Goal: Information Seeking & Learning: Learn about a topic

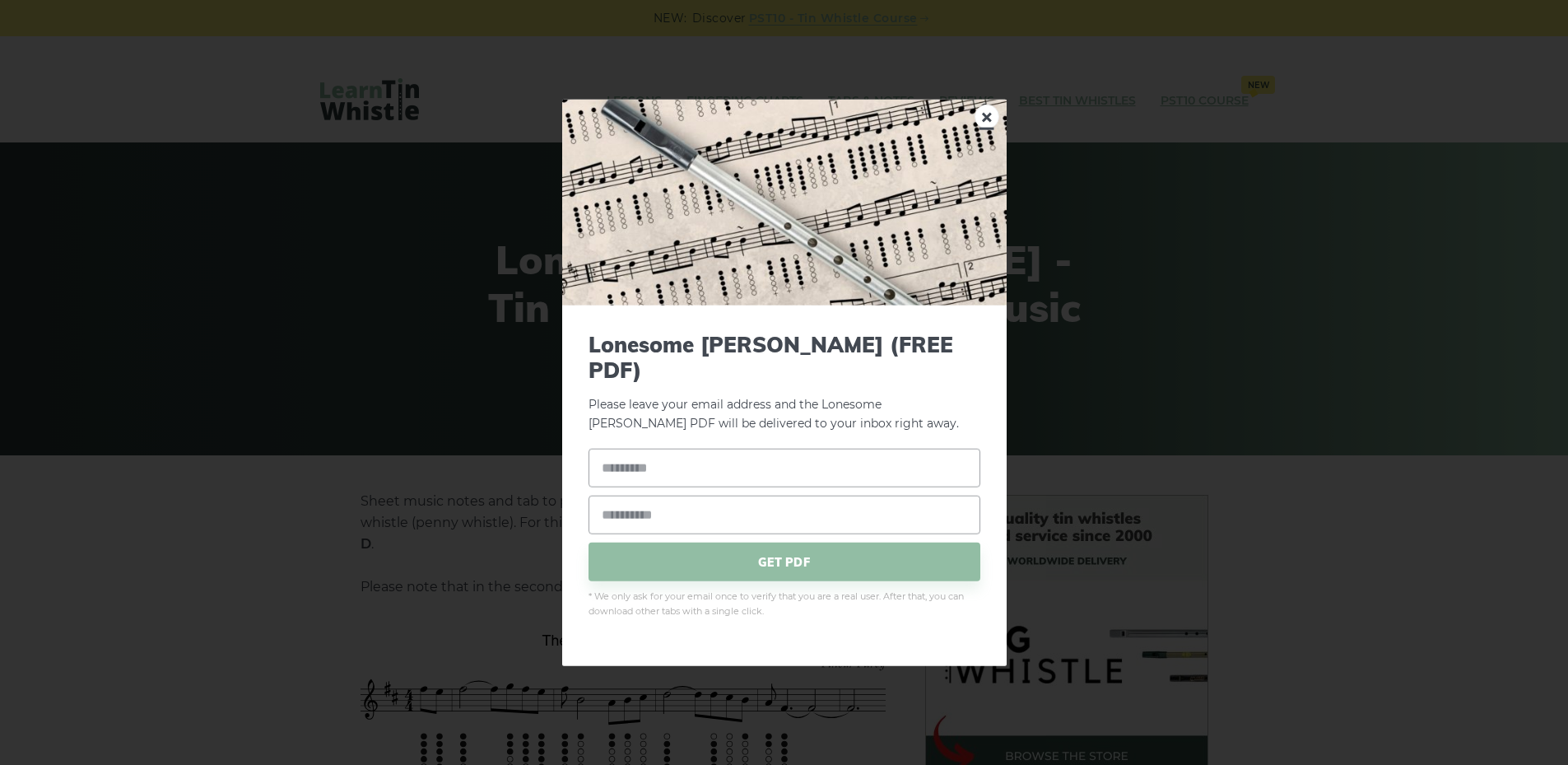
click at [984, 129] on link "×" at bounding box center [986, 116] width 25 height 25
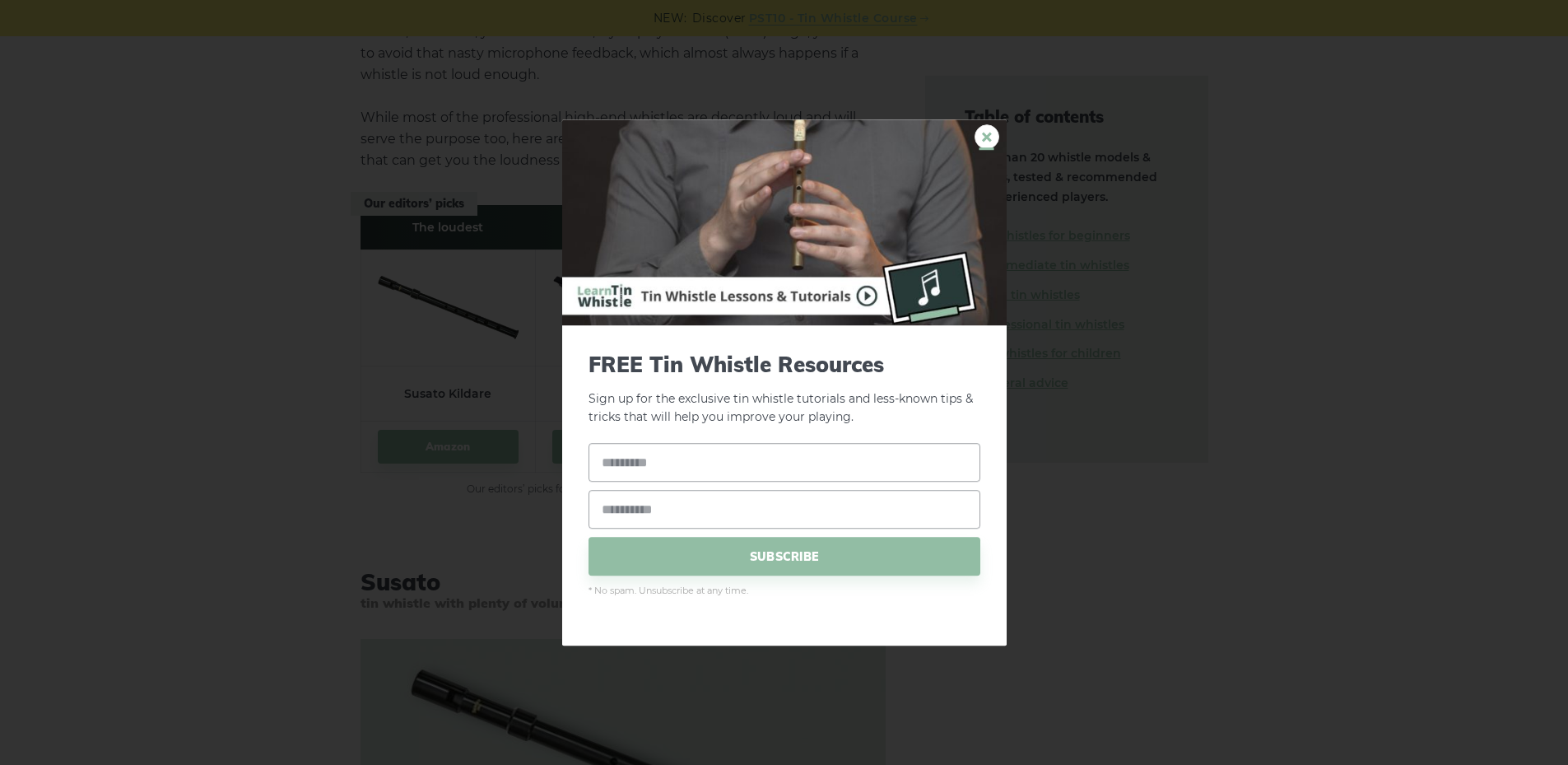
scroll to position [17207, 0]
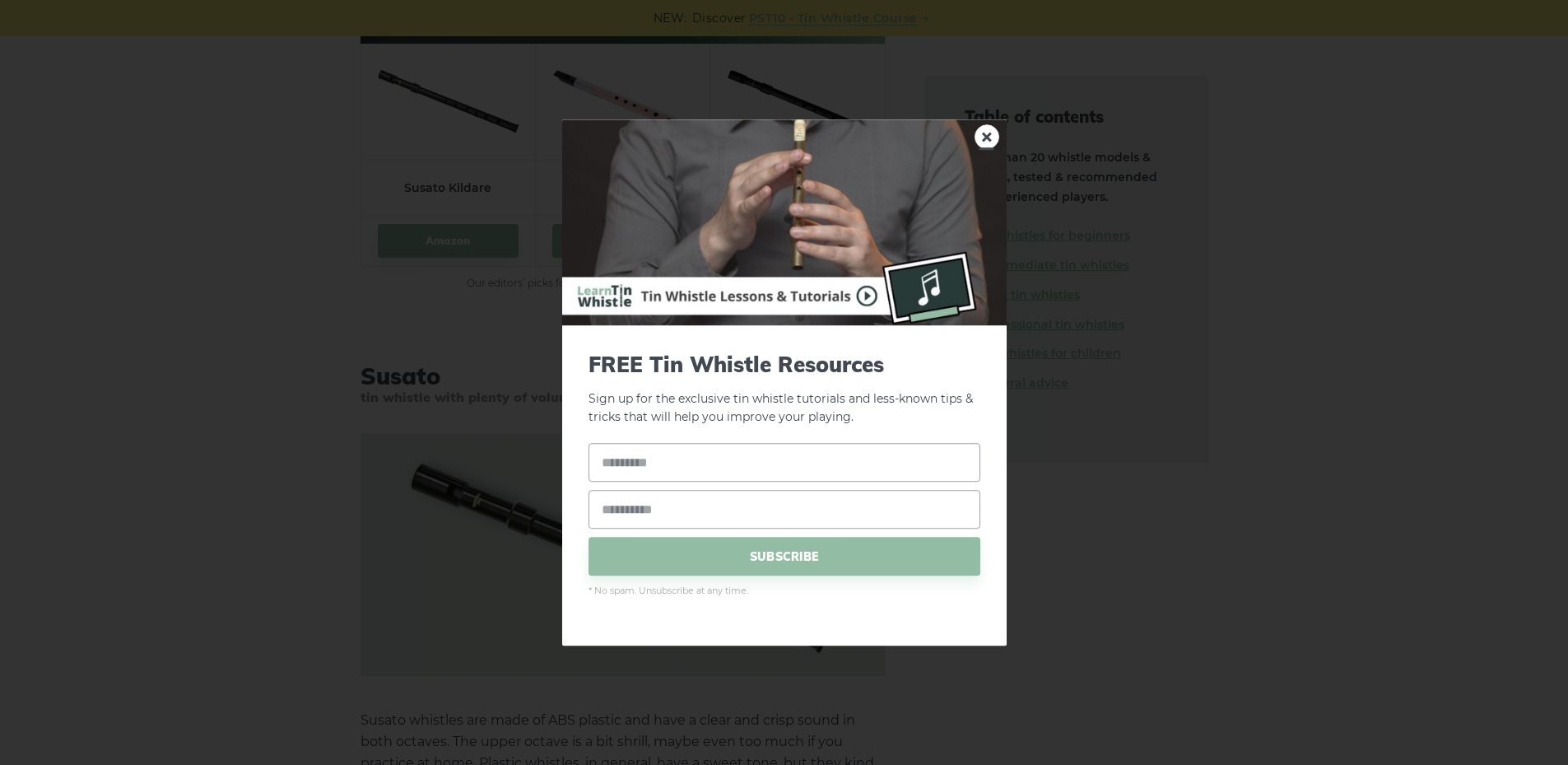
click at [995, 129] on link "×" at bounding box center [986, 137] width 25 height 25
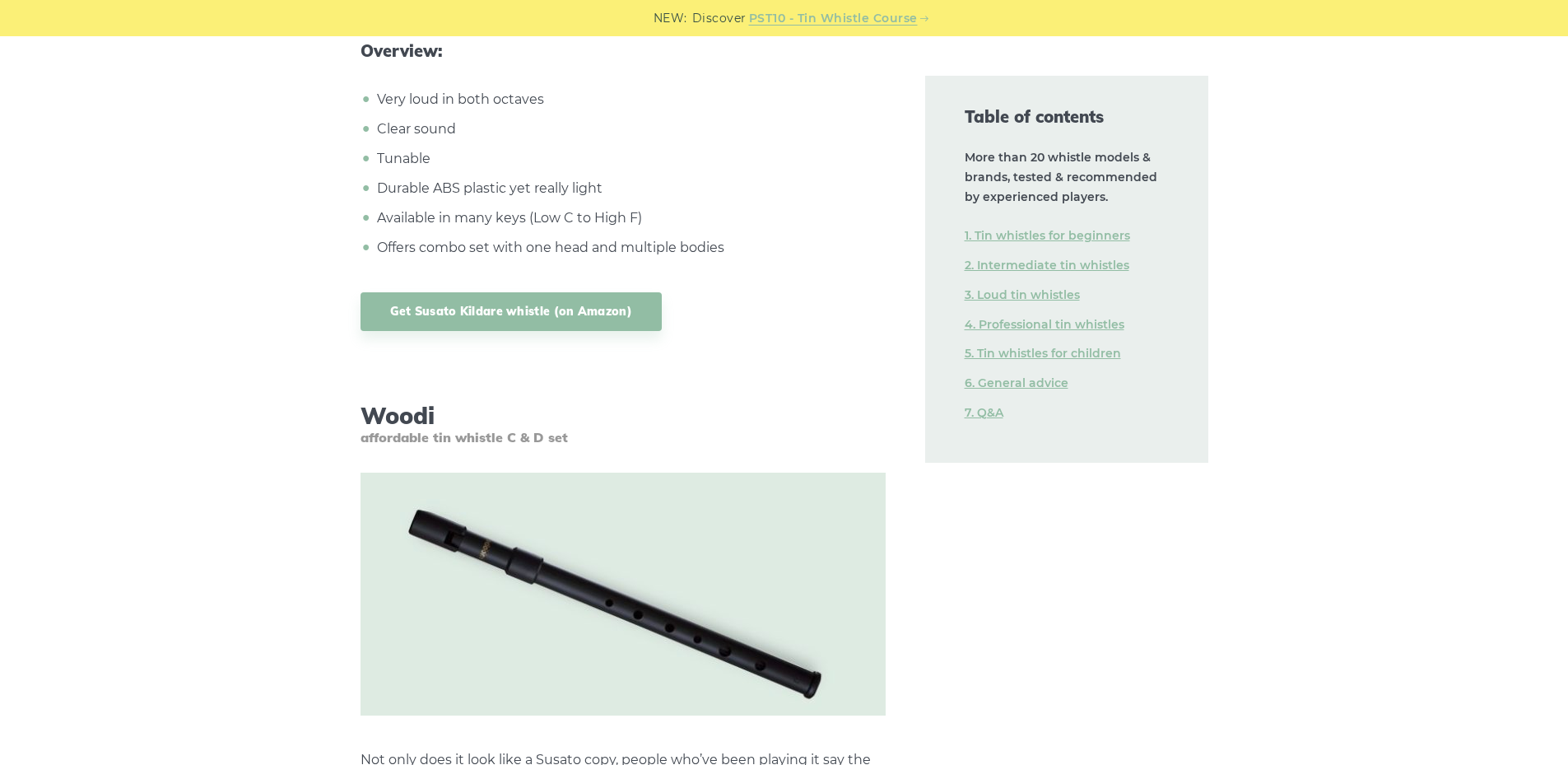
scroll to position [18525, 0]
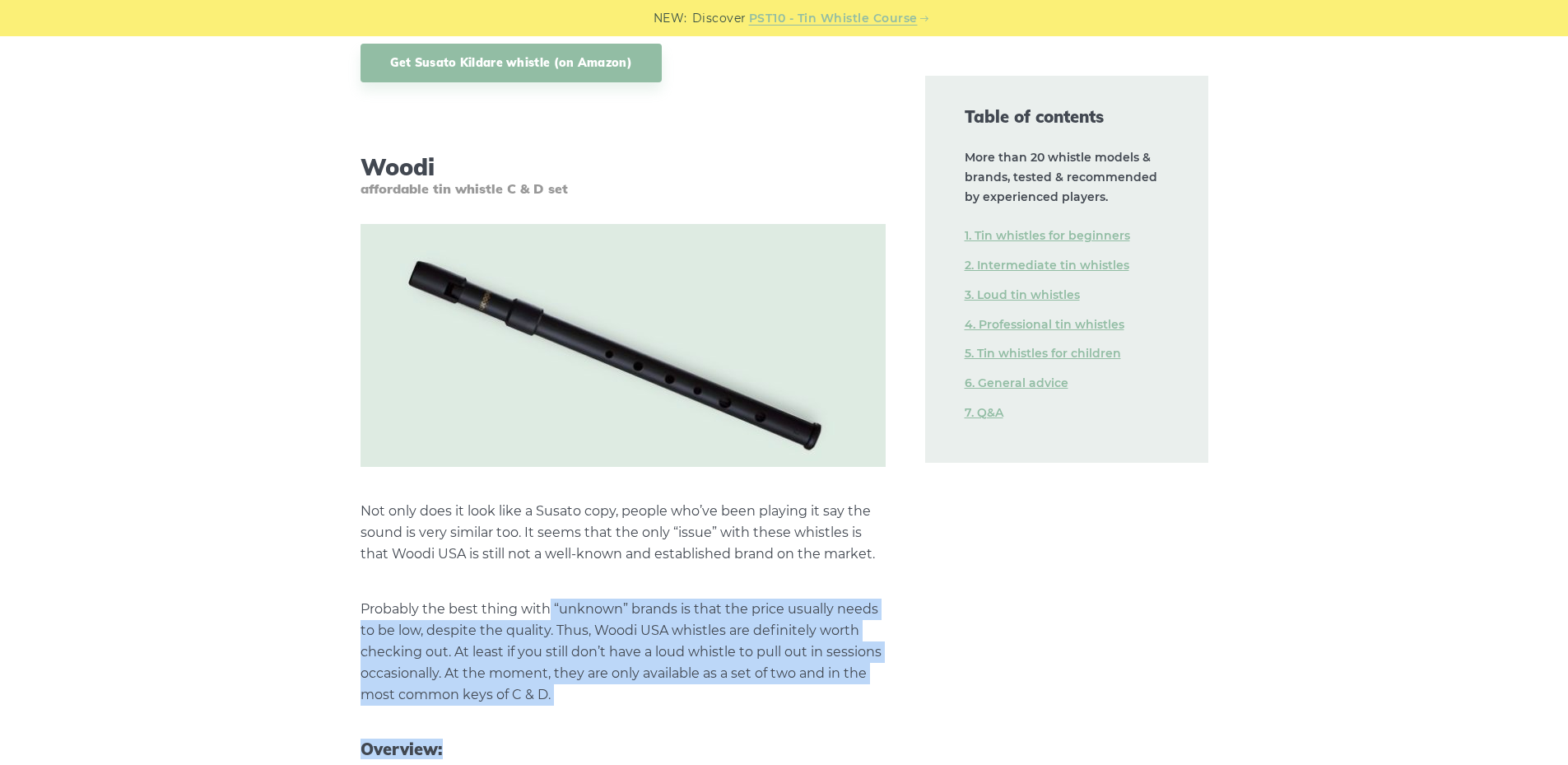
drag, startPoint x: 642, startPoint y: 528, endPoint x: 721, endPoint y: 569, distance: 89.0
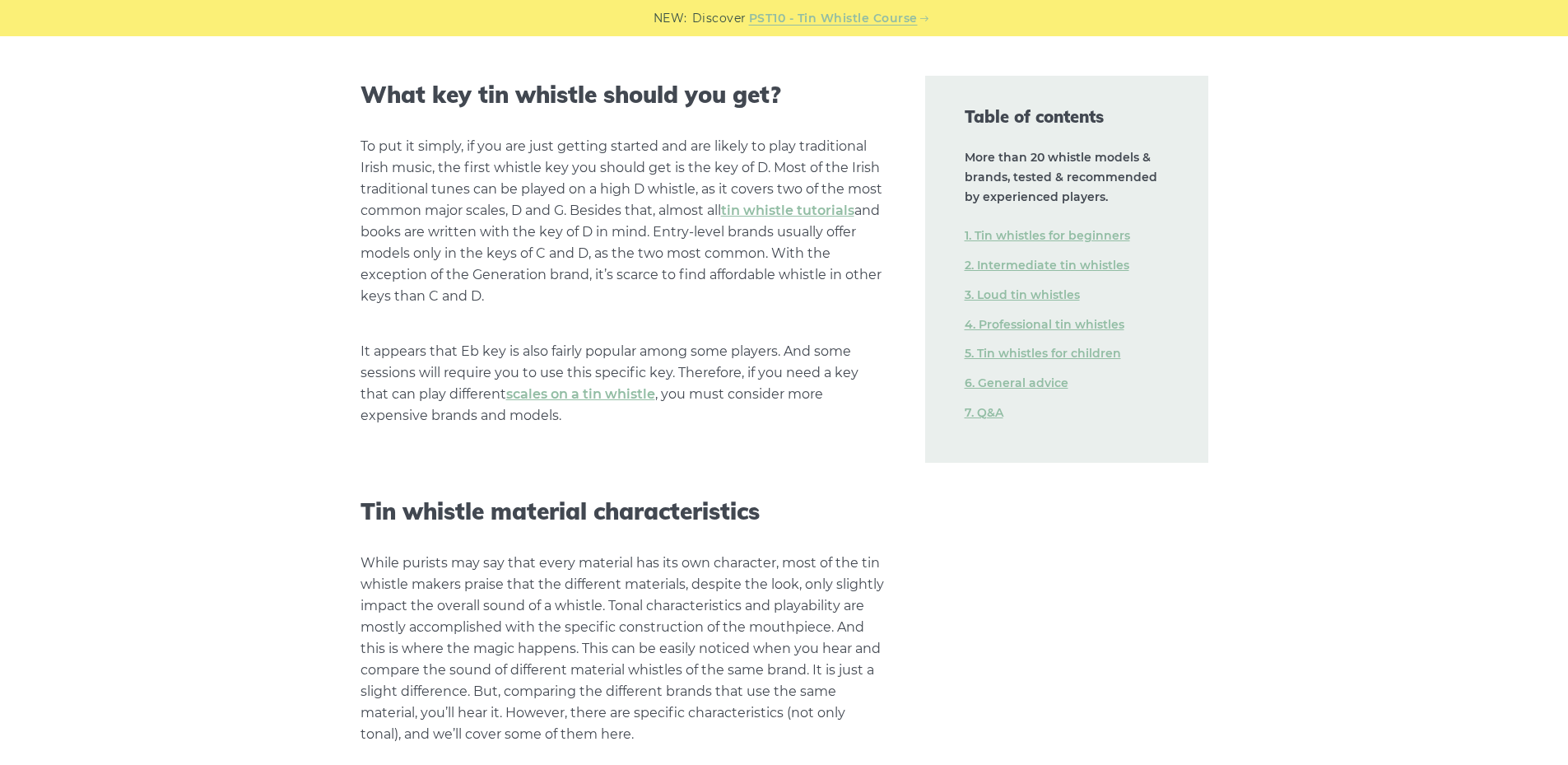
scroll to position [34742, 0]
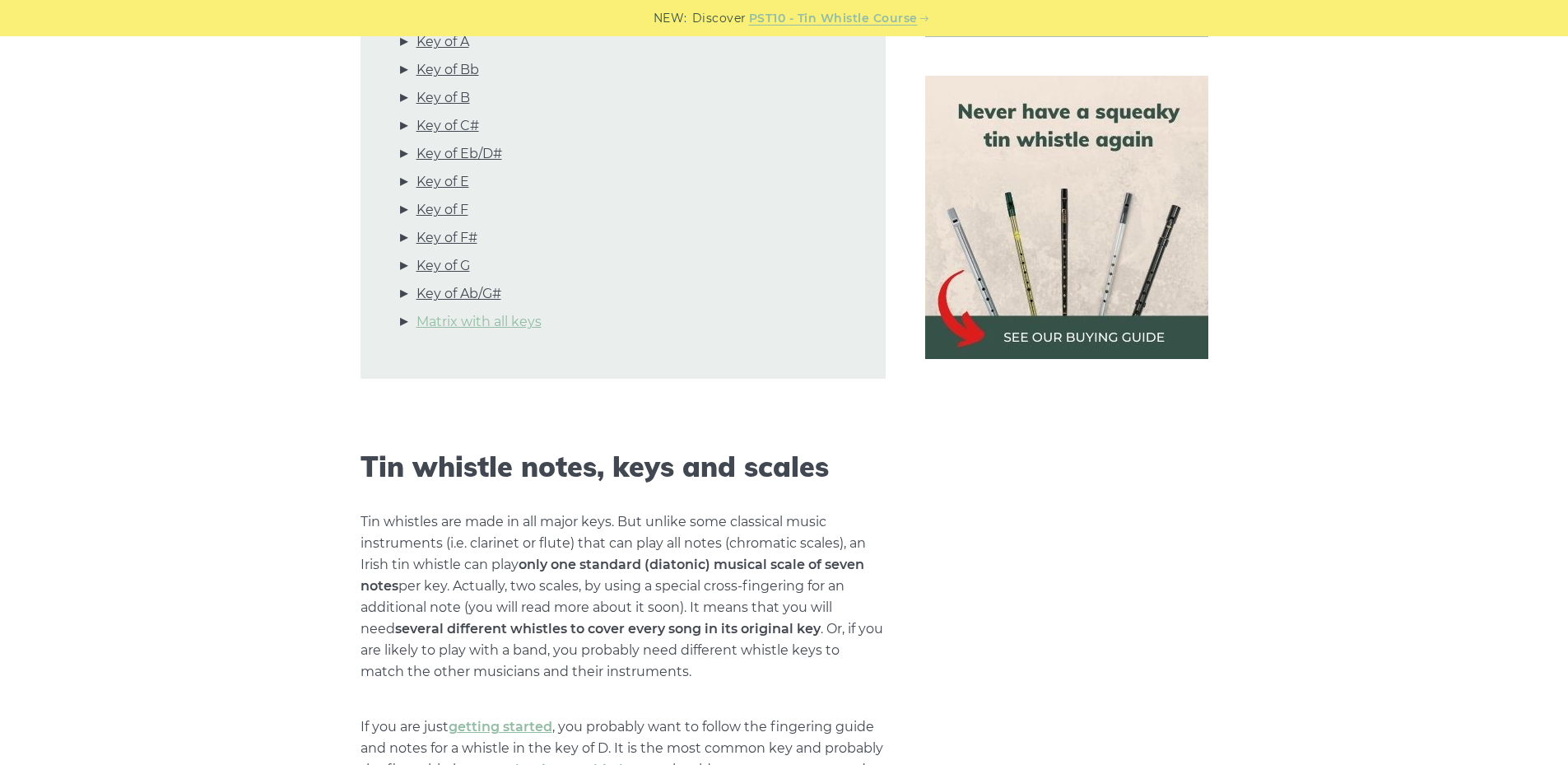
click at [505, 311] on link "Matrix with all keys" at bounding box center [479, 321] width 125 height 21
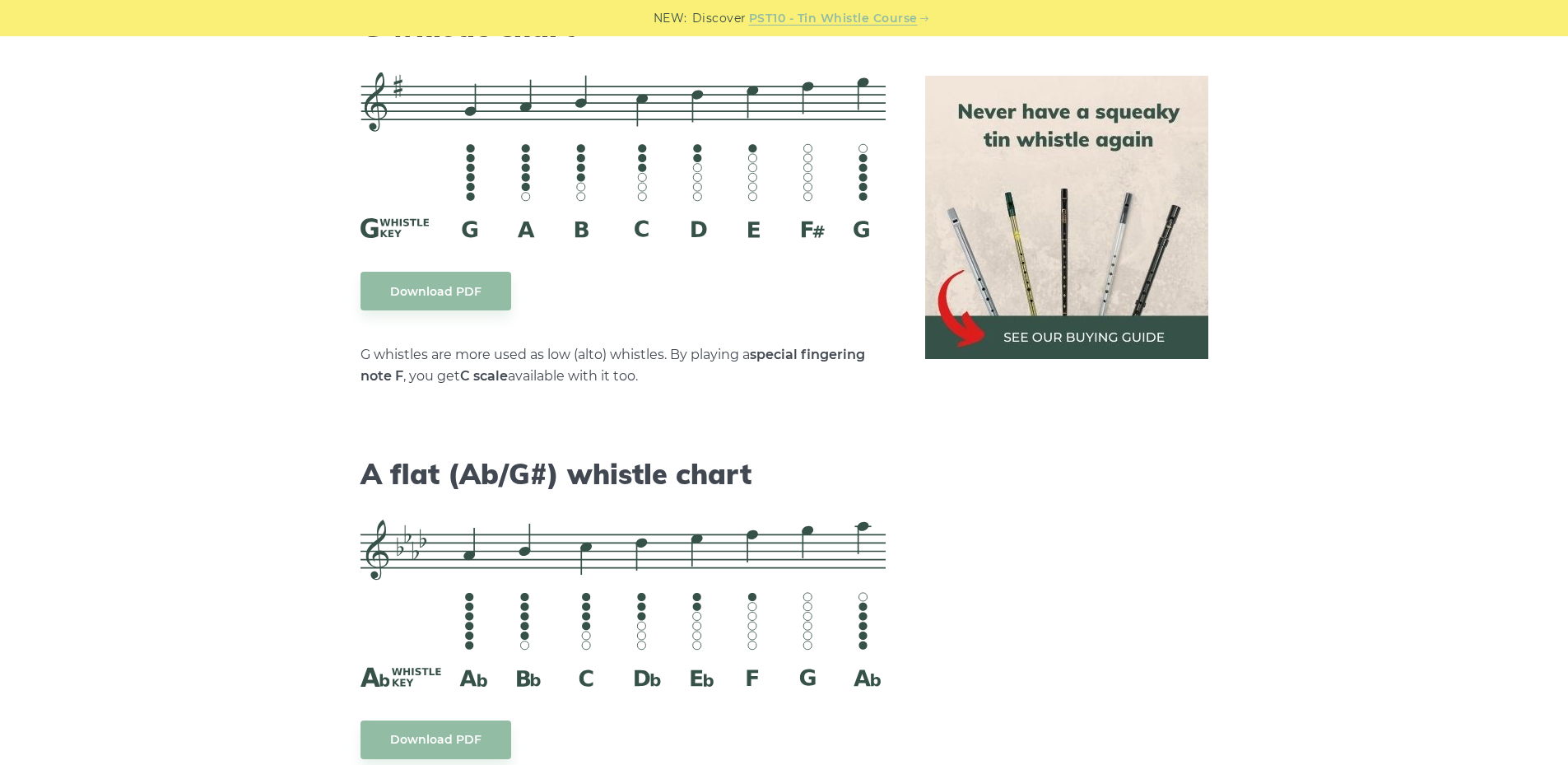
scroll to position [9316, 0]
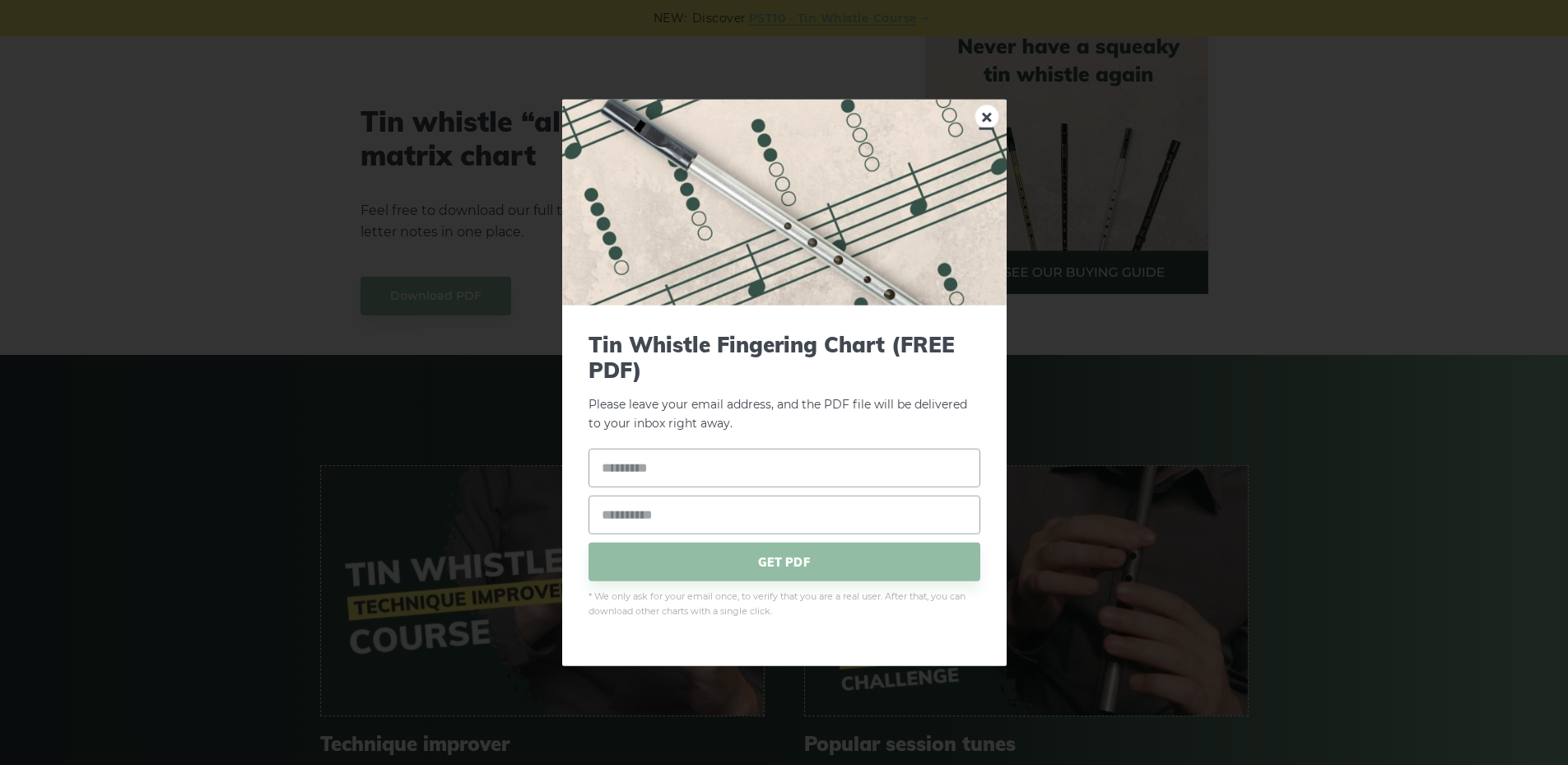
click at [992, 110] on link "×" at bounding box center [986, 116] width 25 height 25
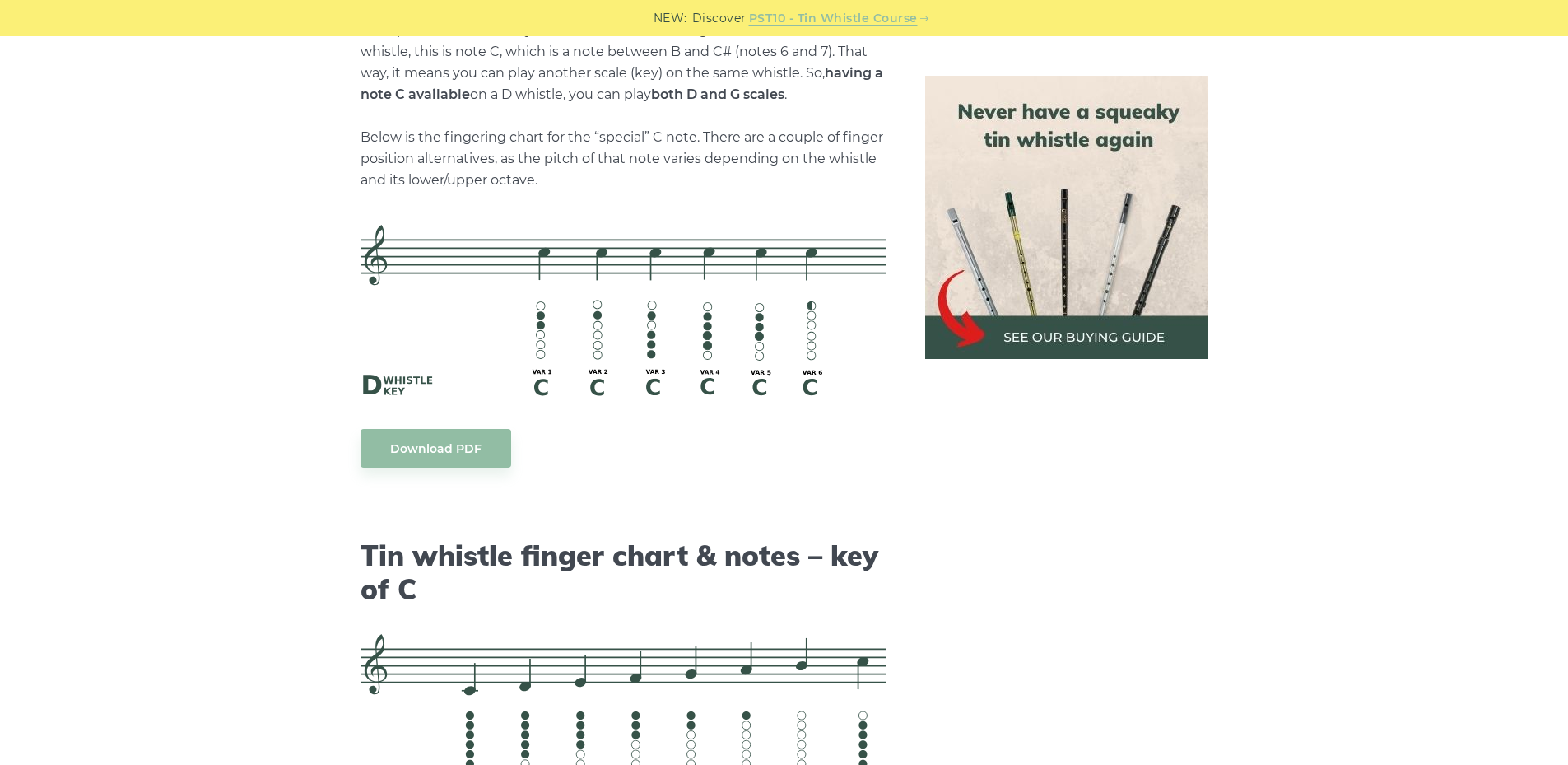
scroll to position [3717, 0]
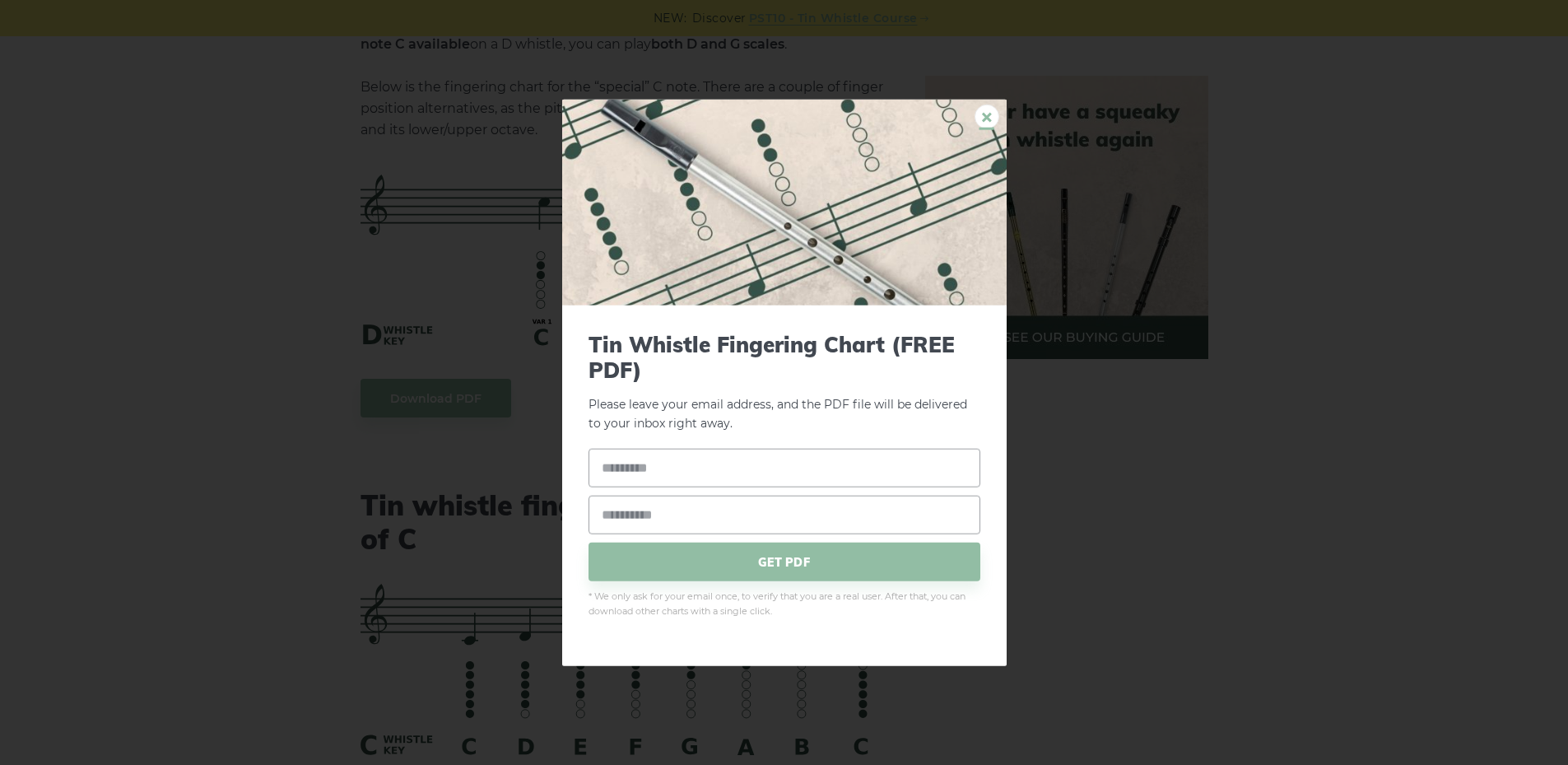
click at [983, 108] on link "×" at bounding box center [986, 116] width 25 height 25
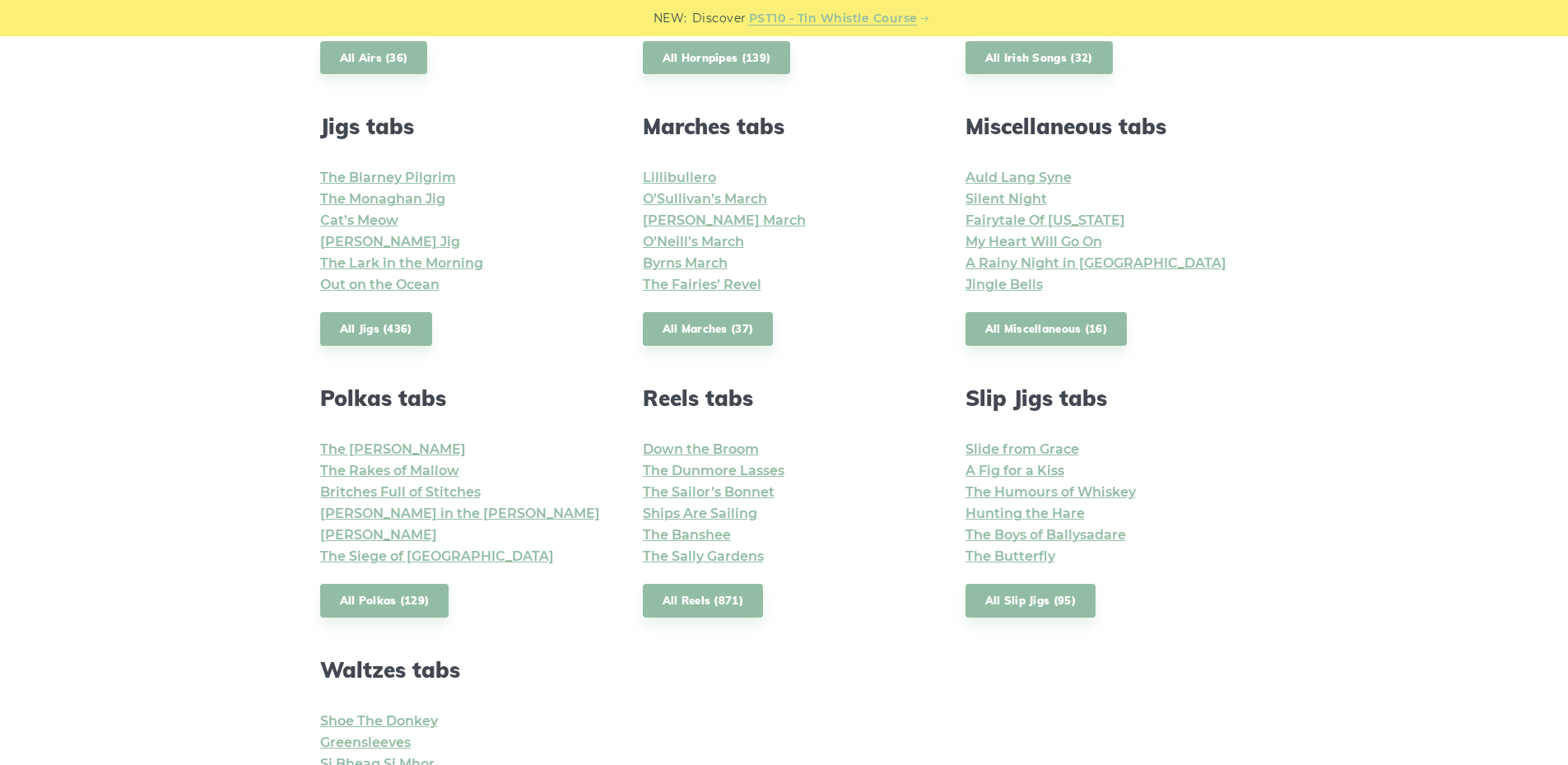
scroll to position [906, 0]
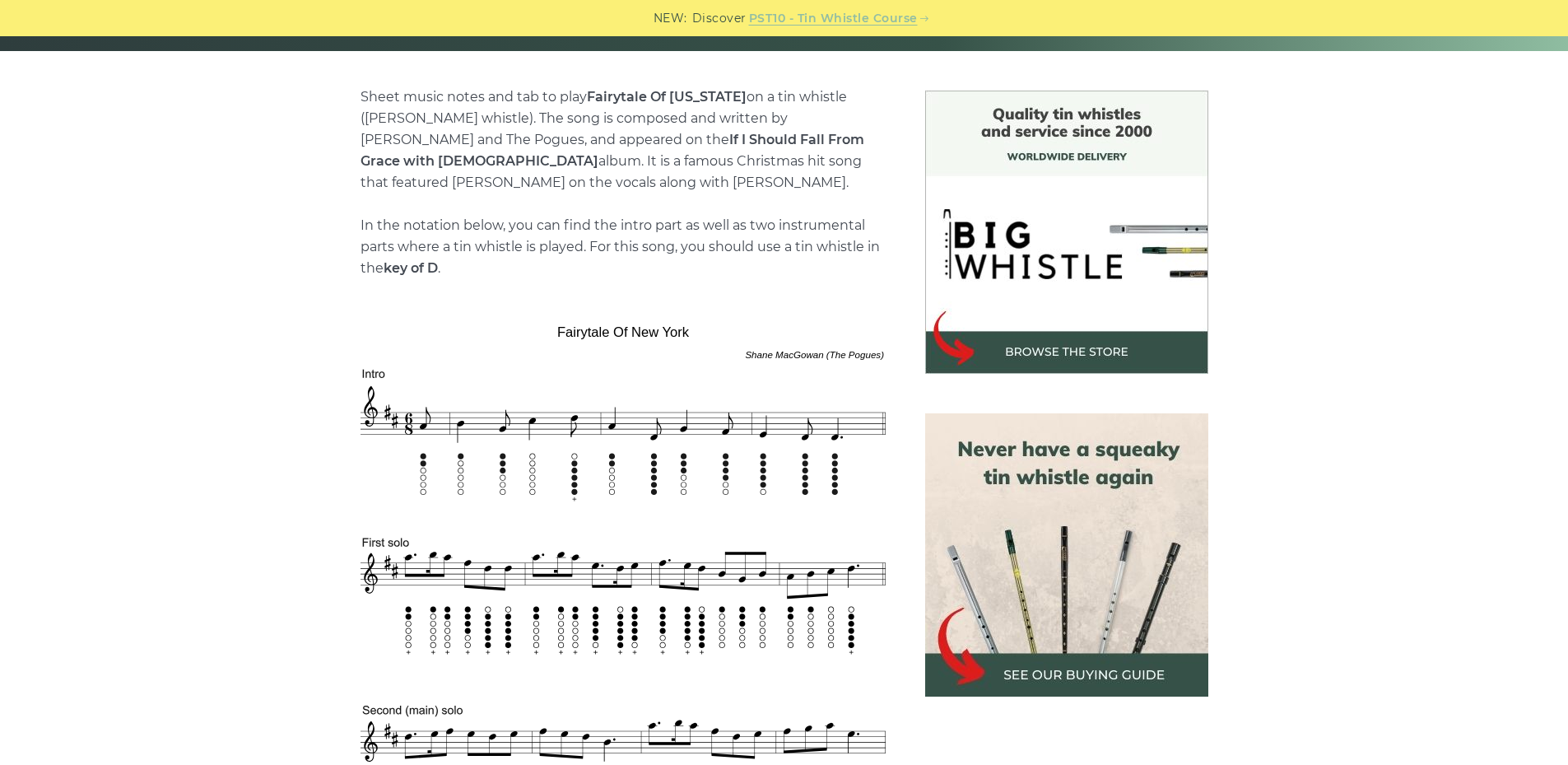
scroll to position [658, 0]
